Goal: Find contact information: Find contact information

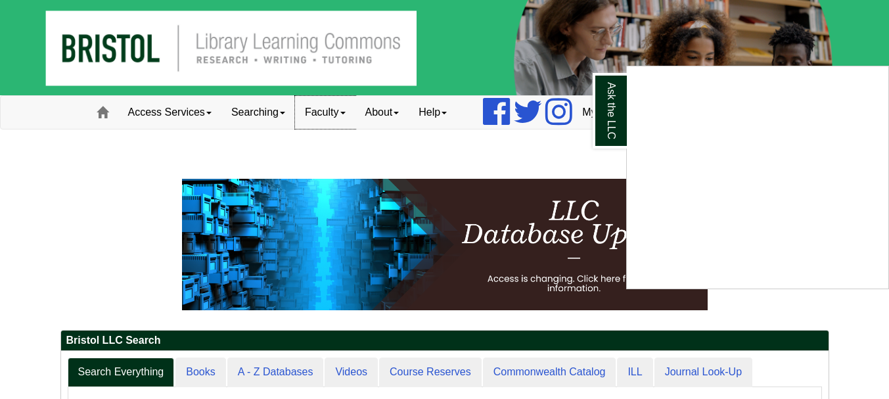
click at [339, 110] on div "Ask the LLC" at bounding box center [444, 199] width 889 height 399
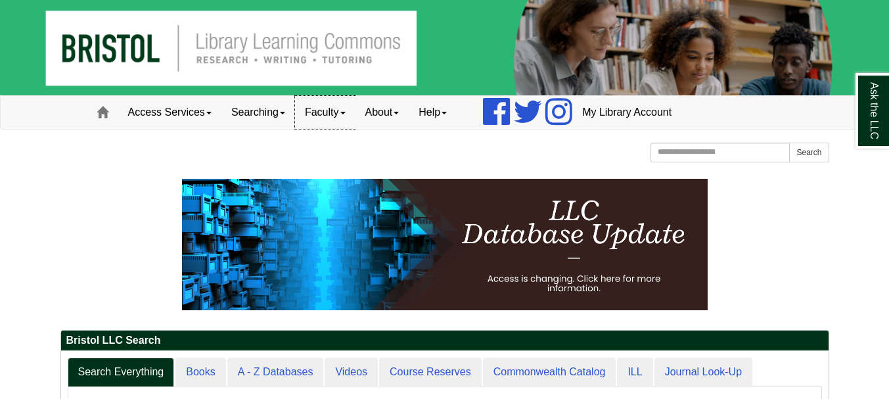
click at [332, 112] on link "Faculty" at bounding box center [325, 112] width 60 height 33
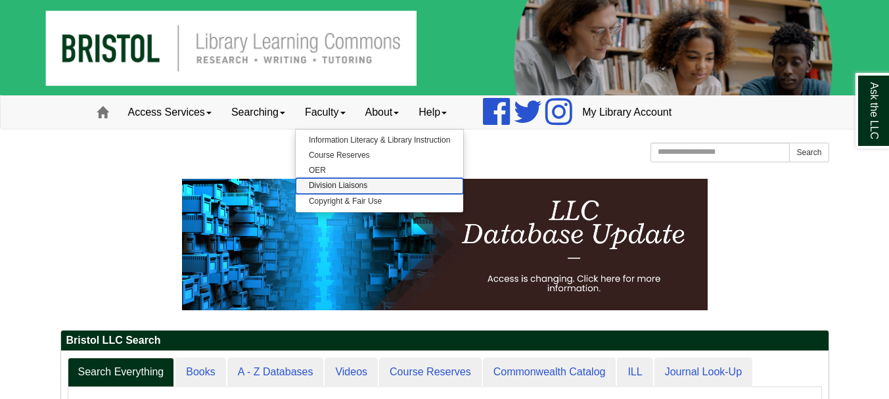
click at [361, 185] on link "Division Liaisons" at bounding box center [380, 185] width 168 height 15
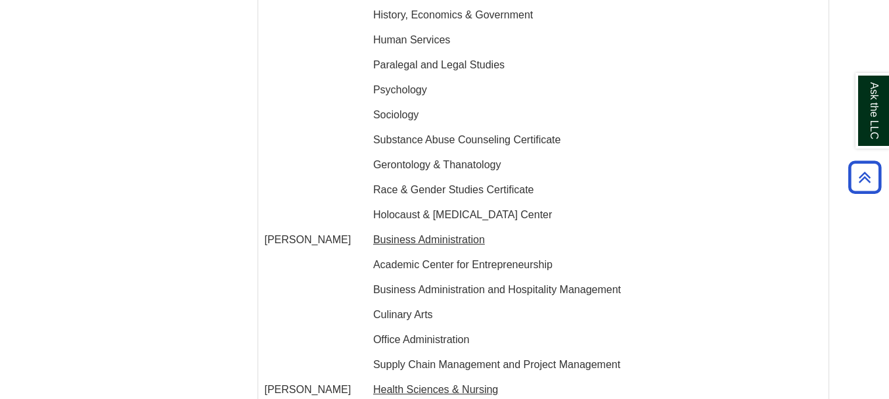
scroll to position [1971, 0]
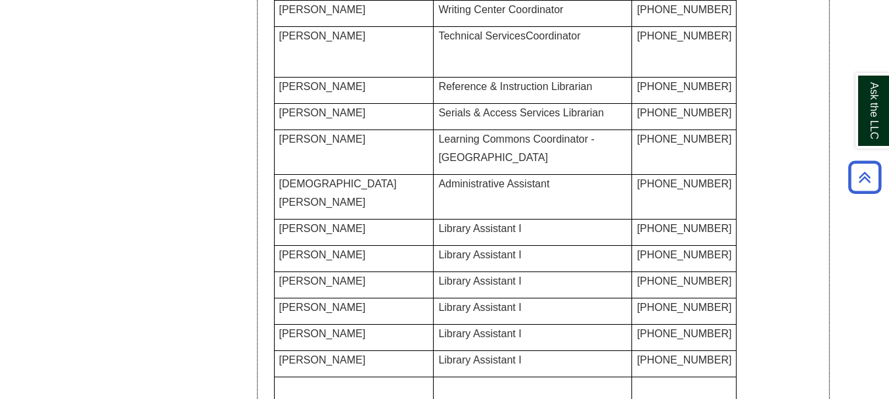
scroll to position [394, 0]
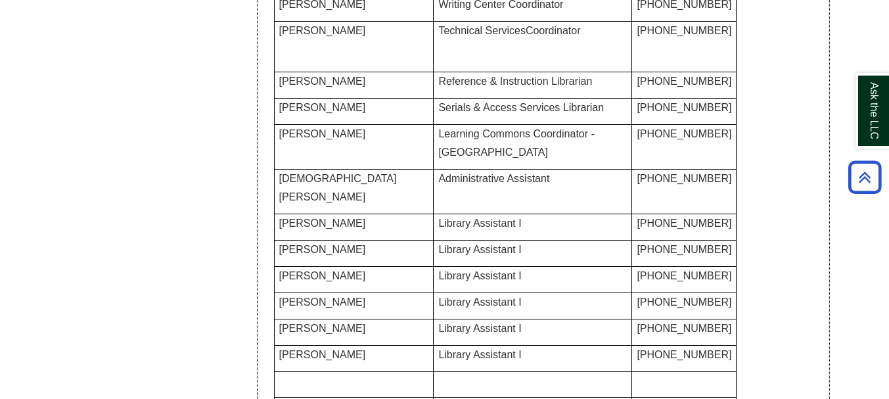
click at [538, 87] on span "Reference & Instruction Librarian" at bounding box center [515, 81] width 154 height 11
click at [294, 87] on span "[PERSON_NAME]" at bounding box center [322, 81] width 87 height 11
drag, startPoint x: 416, startPoint y: 119, endPoint x: 567, endPoint y: 124, distance: 151.2
click at [572, 91] on p "Reference & Instruction Librarian" at bounding box center [532, 81] width 189 height 18
copy span "Reference & Instruction Librarian"
